Goal: Task Accomplishment & Management: Use online tool/utility

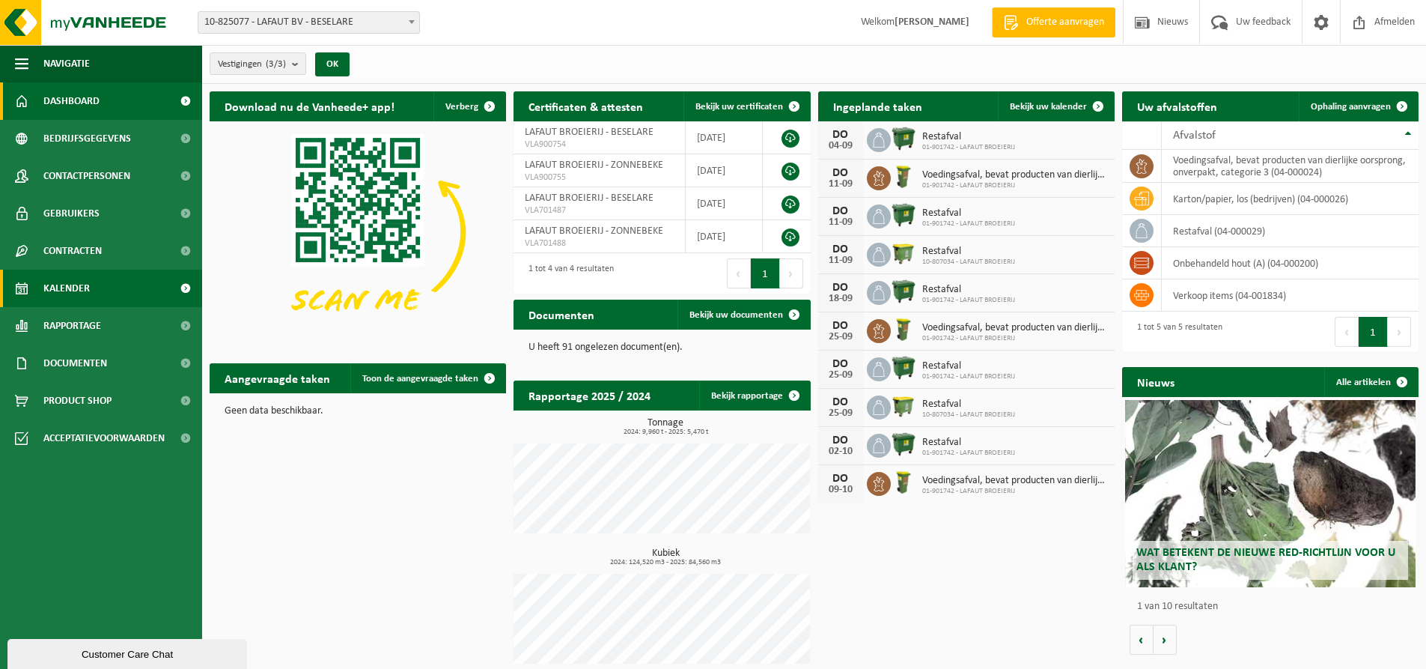
click at [75, 288] on span "Kalender" at bounding box center [66, 288] width 46 height 37
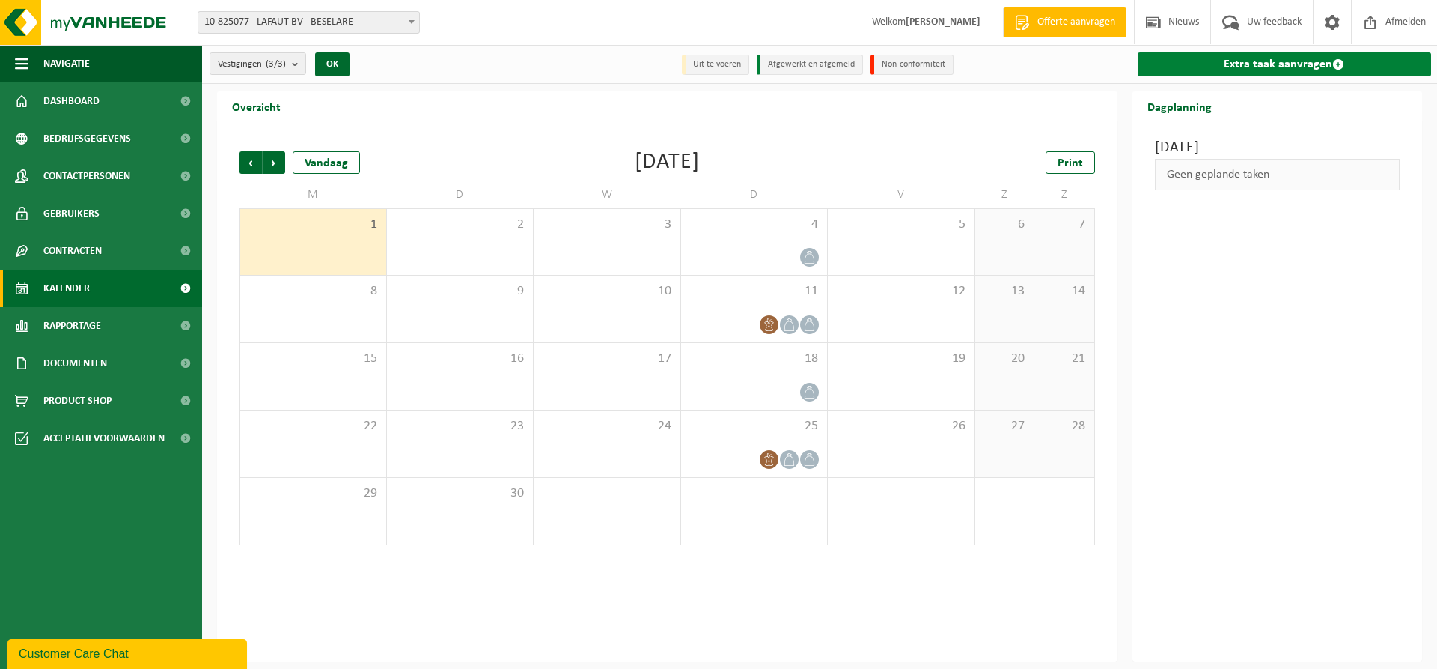
click at [1247, 70] on link "Extra taak aanvragen" at bounding box center [1285, 64] width 294 height 24
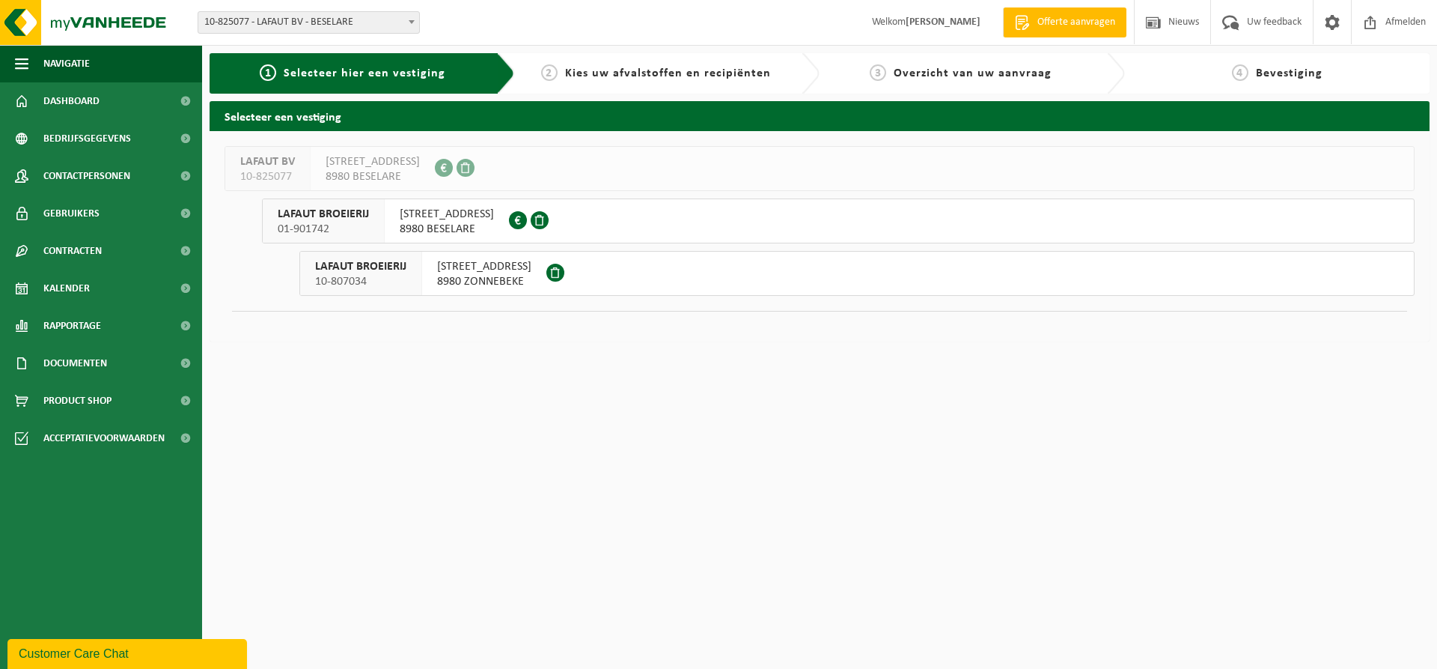
click at [425, 217] on span "KLOKHOFSTRAAT 13" at bounding box center [447, 214] width 94 height 15
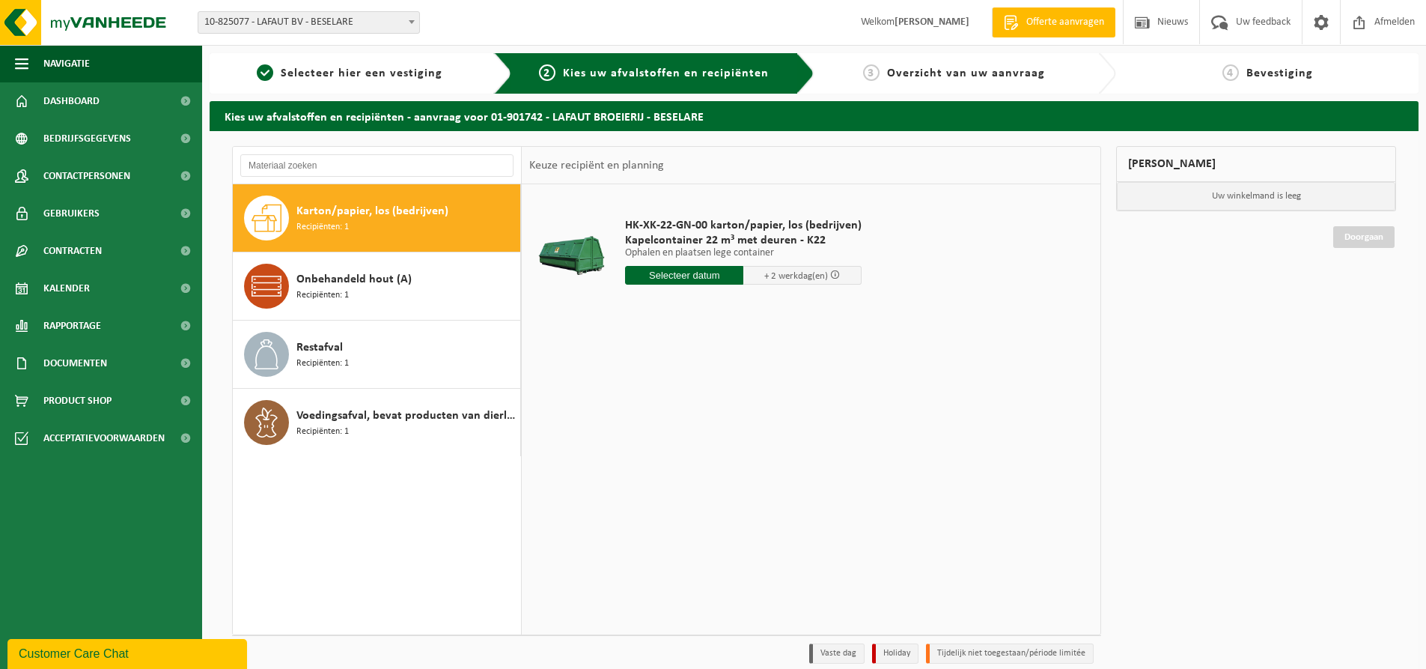
click at [700, 281] on input "text" at bounding box center [684, 275] width 118 height 19
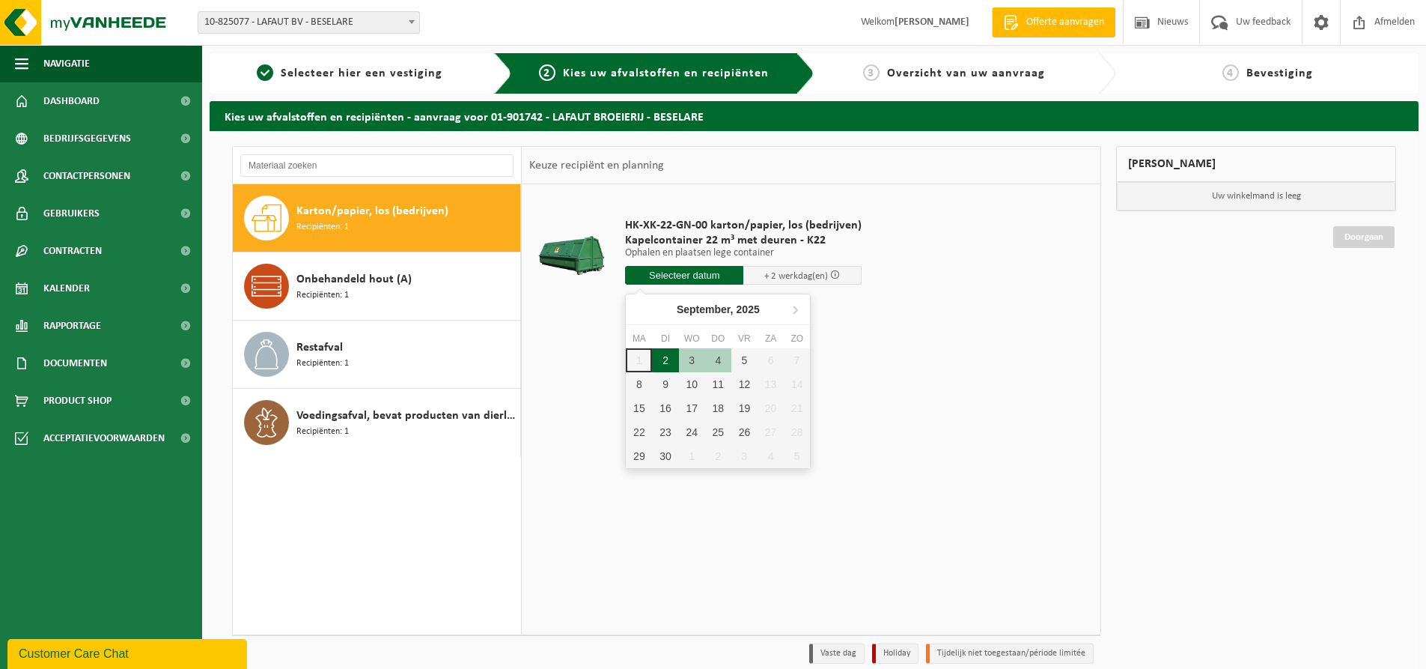
click at [666, 361] on div "2" at bounding box center [665, 360] width 26 height 24
type input "Van 2025-09-02"
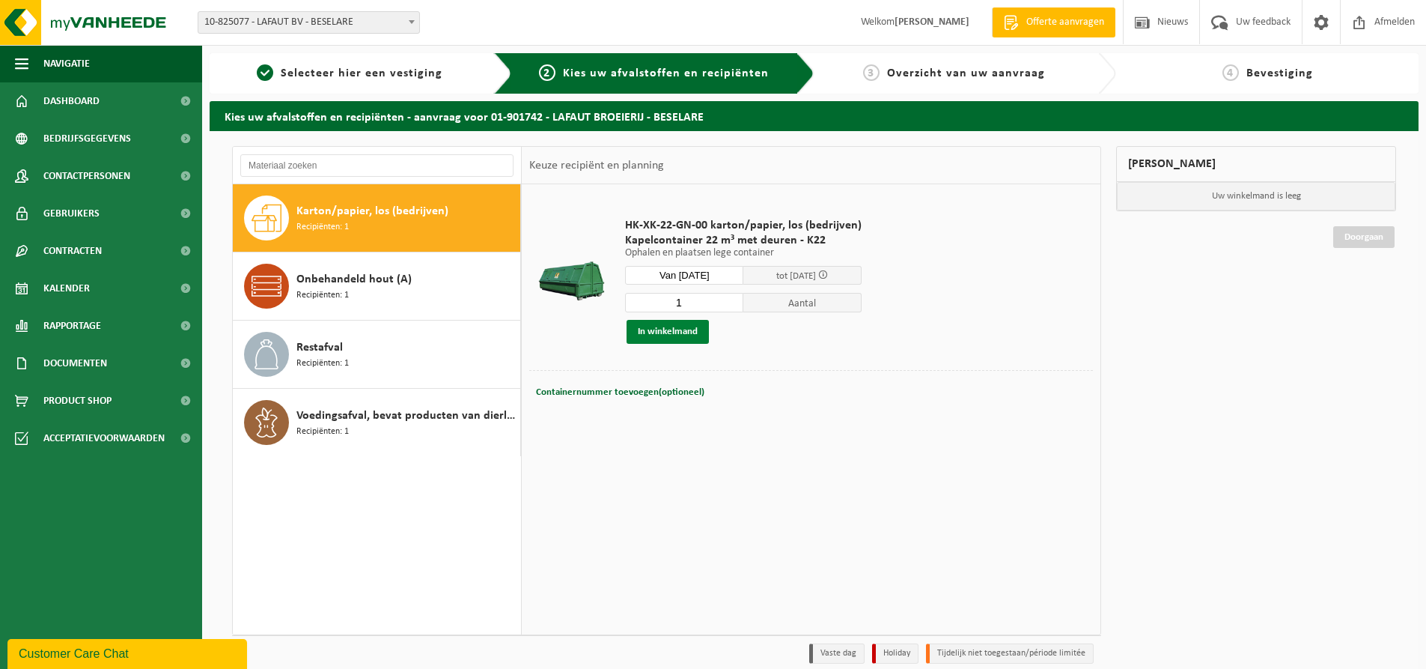
click at [677, 333] on button "In winkelmand" at bounding box center [668, 332] width 82 height 24
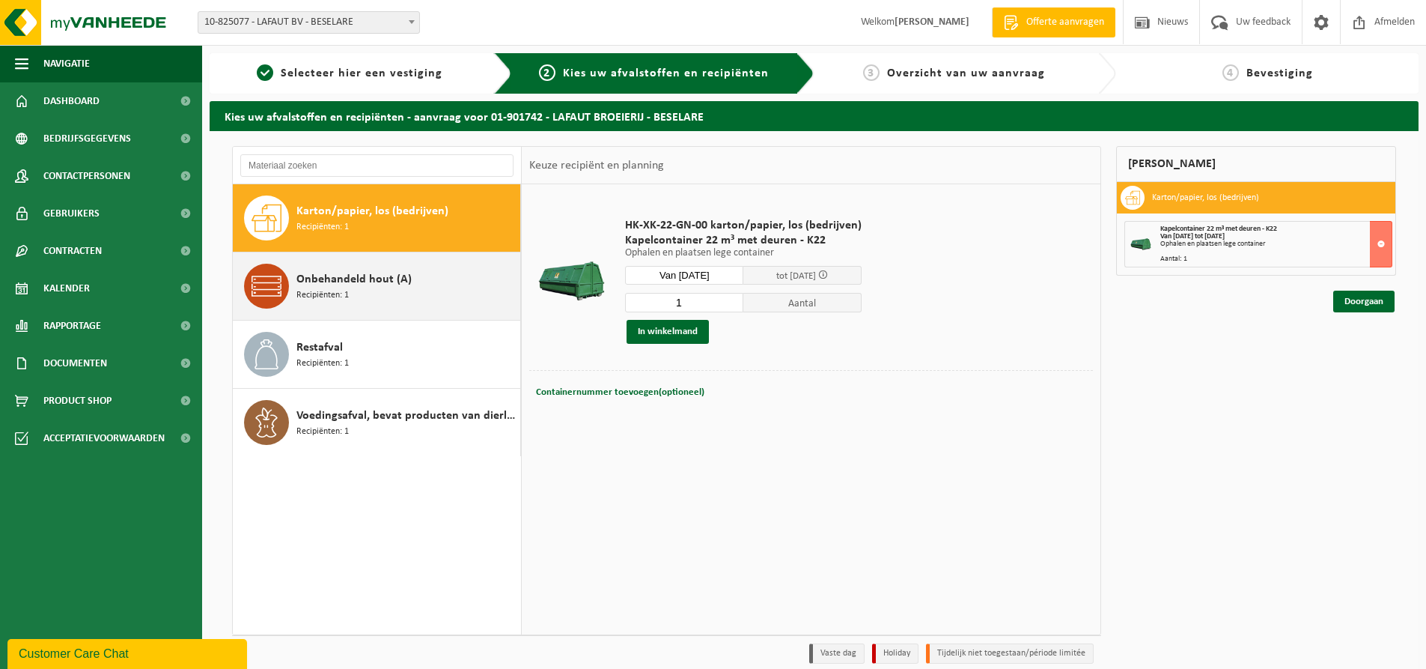
click at [355, 290] on div "Onbehandeld hout (A) Recipiënten: 1" at bounding box center [406, 286] width 220 height 45
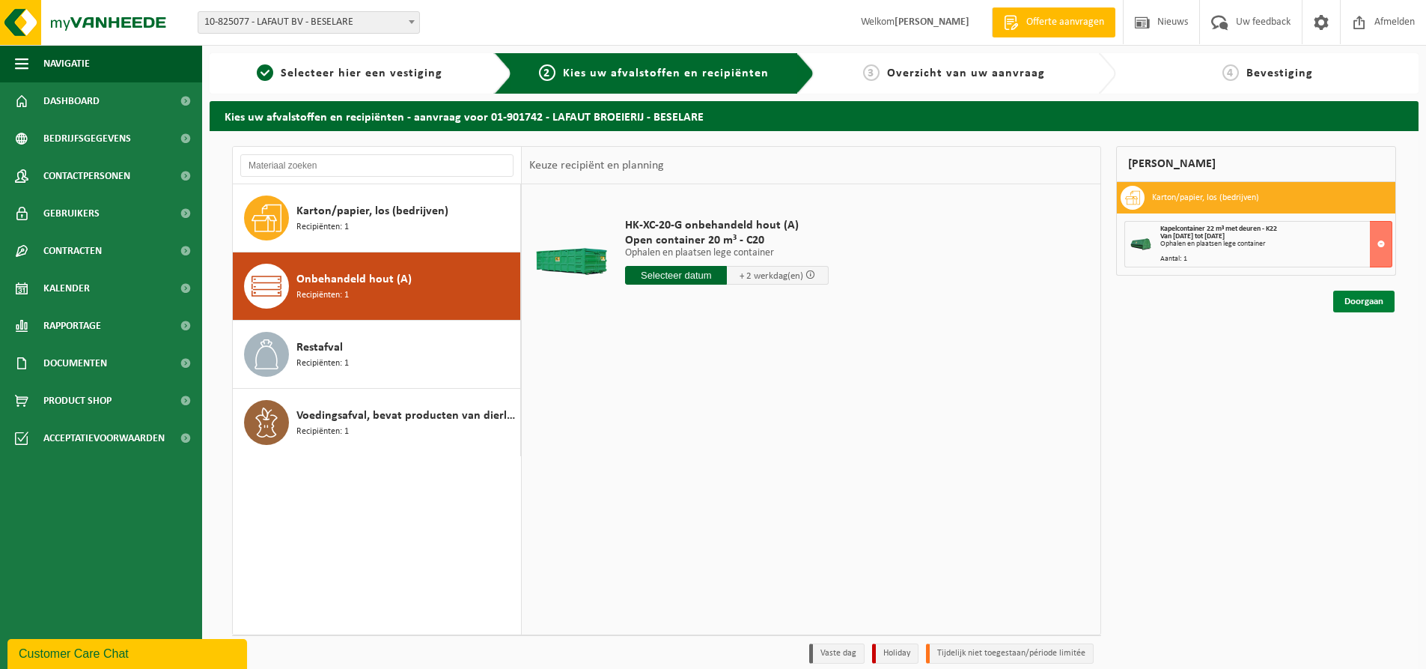
click at [1366, 304] on link "Doorgaan" at bounding box center [1363, 301] width 61 height 22
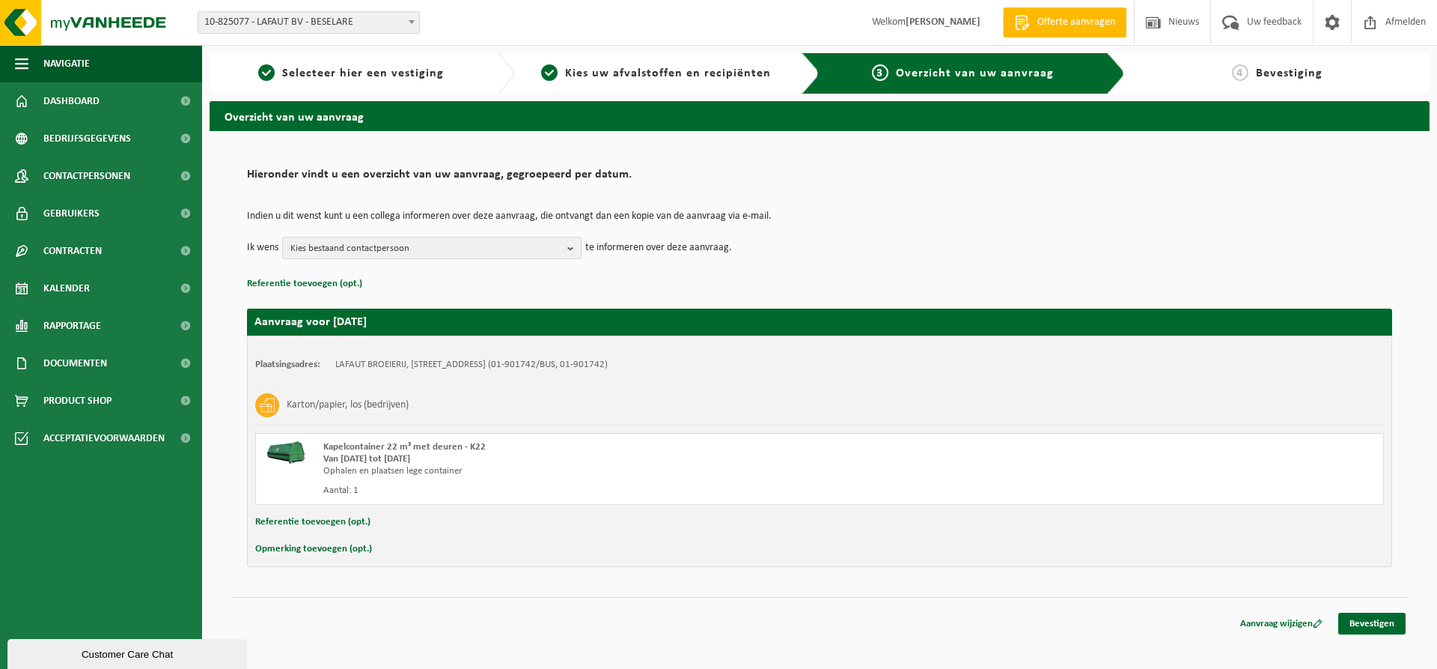
click at [338, 552] on button "Opmerking toevoegen (opt.)" at bounding box center [313, 548] width 117 height 19
click at [374, 549] on input "text" at bounding box center [849, 550] width 1041 height 22
type input "H"
type input "Beste, We hebben hier ook een houtcontainer staan, zou het mogelijk zijn om dez…"
click at [1356, 627] on link "Bevestigen" at bounding box center [1372, 626] width 67 height 22
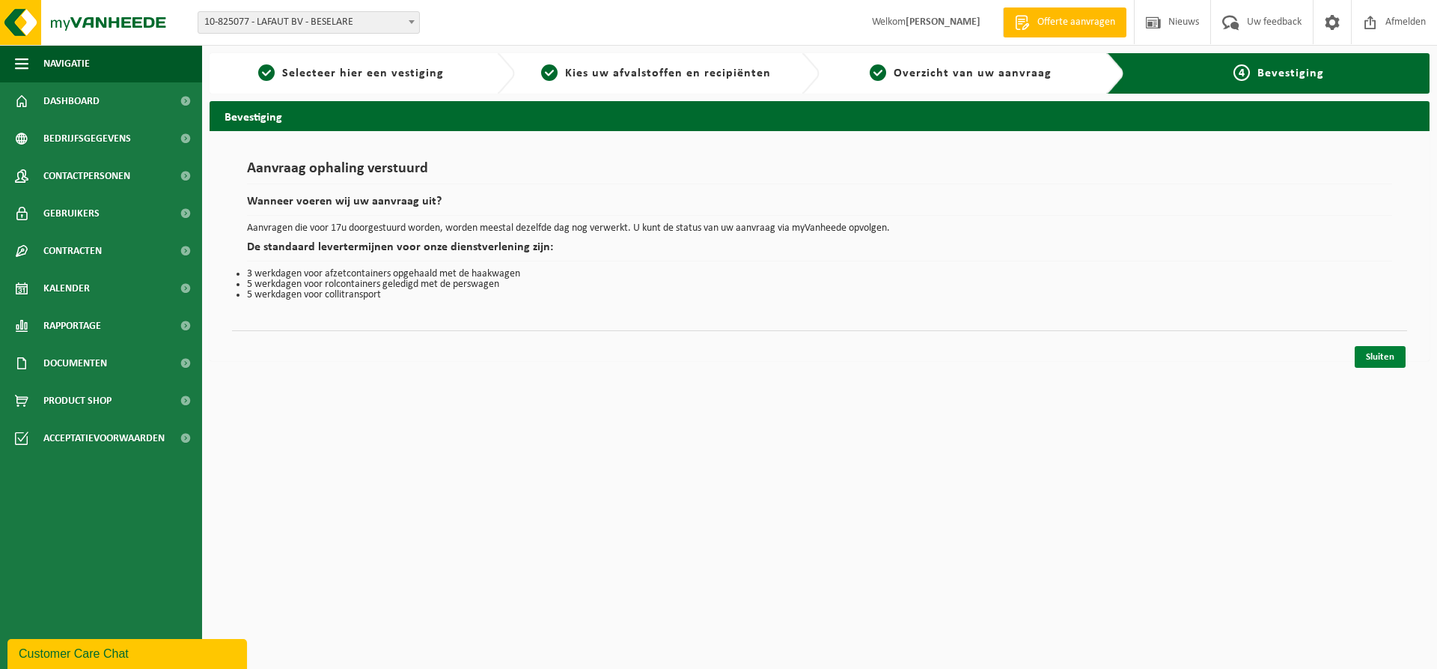
click at [1376, 356] on link "Sluiten" at bounding box center [1380, 357] width 51 height 22
